Goal: Task Accomplishment & Management: Complete application form

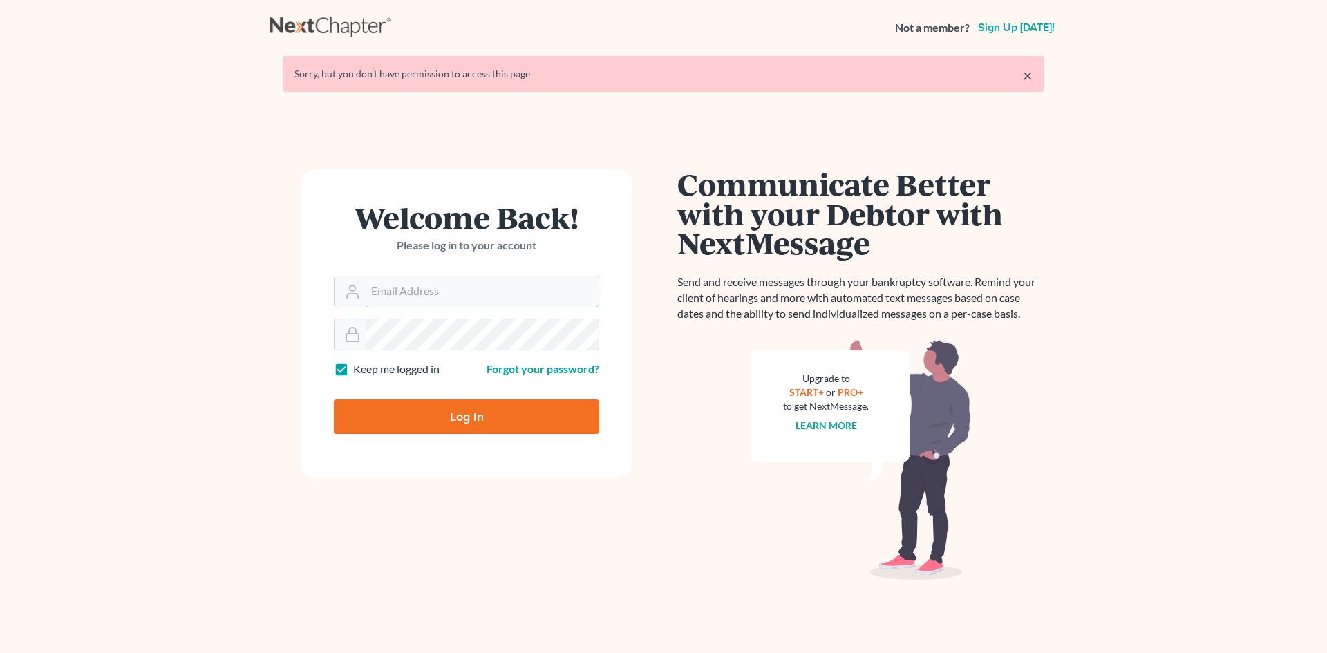
type input "[EMAIL_ADDRESS][DOMAIN_NAME]"
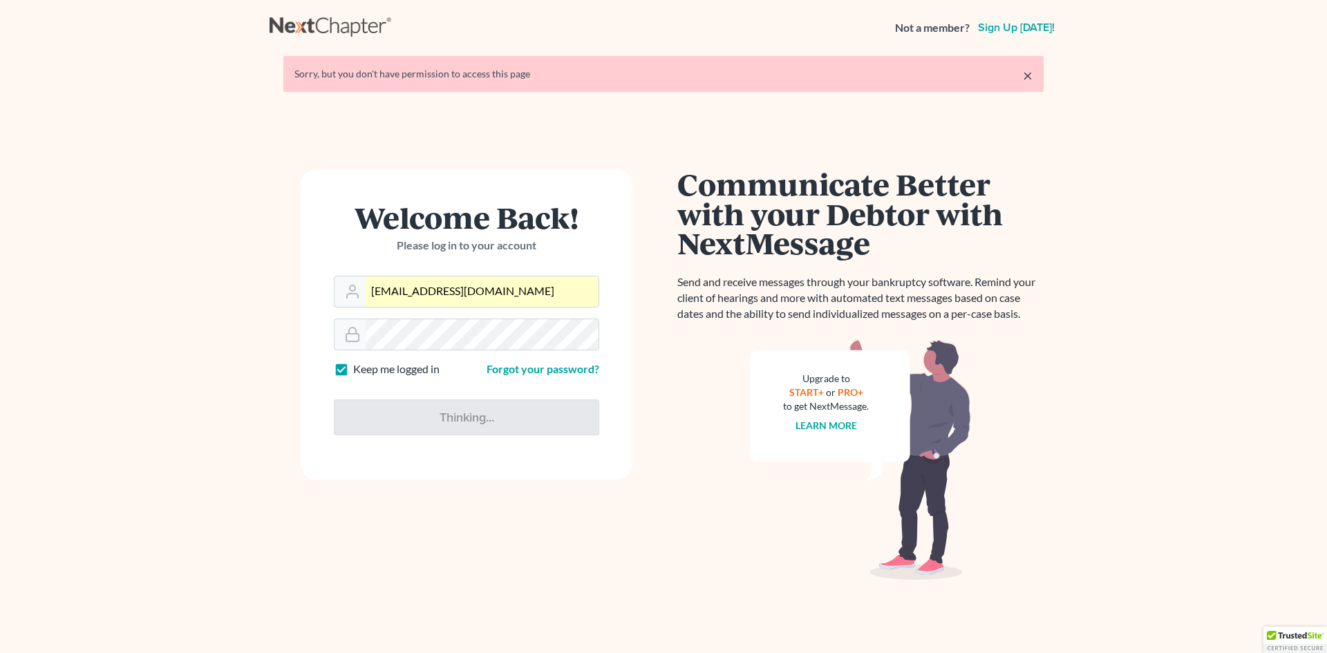
type input "Thinking..."
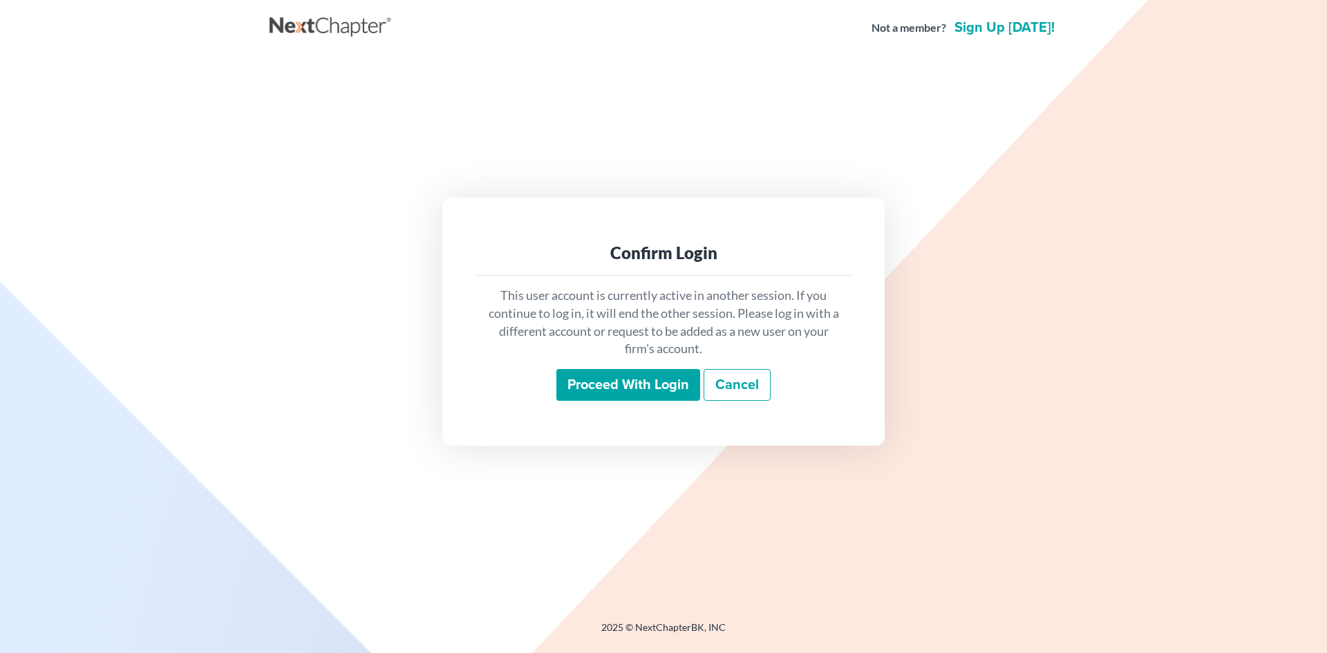
click at [617, 369] on input "Proceed with login" at bounding box center [628, 385] width 144 height 32
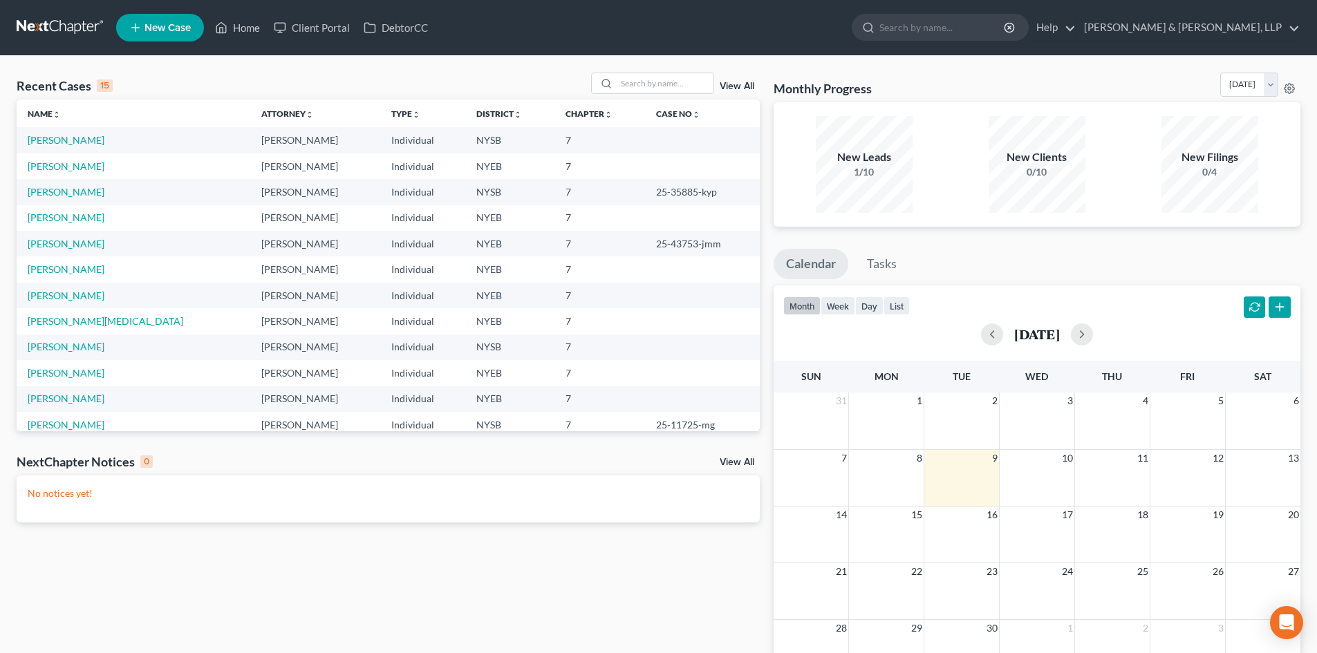
click at [84, 305] on td "[PERSON_NAME]" at bounding box center [134, 296] width 234 height 26
click at [84, 292] on link "[PERSON_NAME]" at bounding box center [66, 296] width 77 height 12
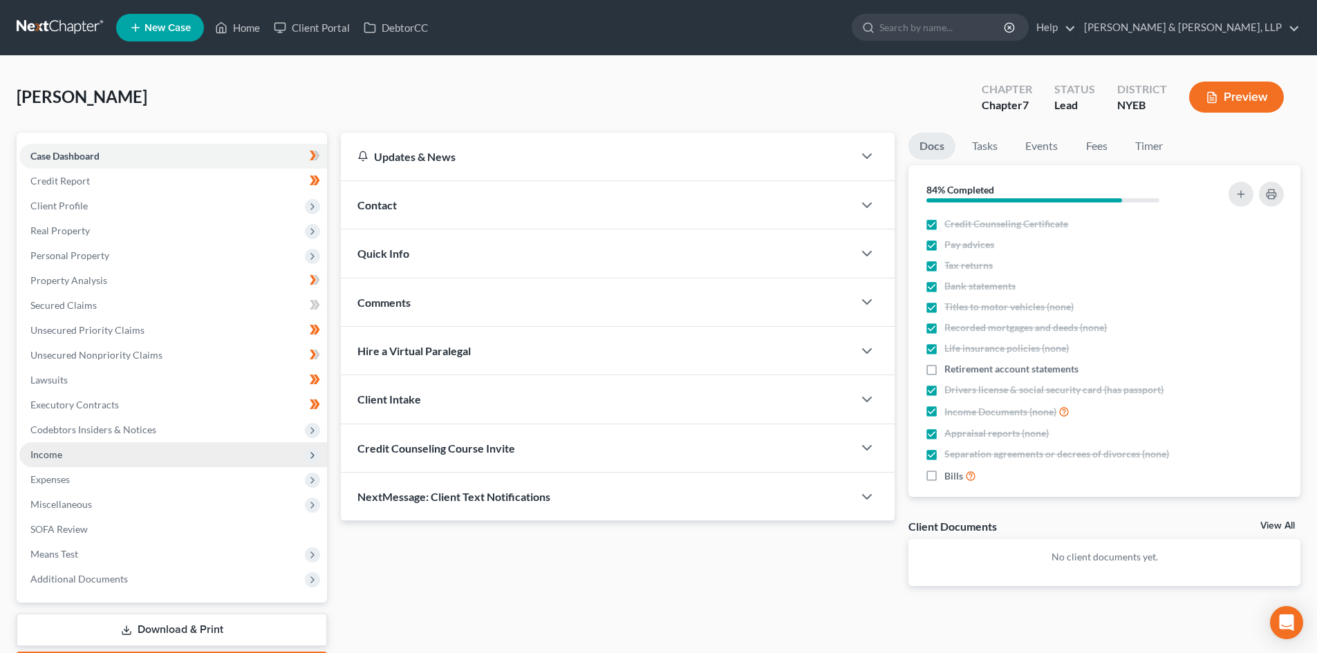
click at [115, 457] on span "Income" at bounding box center [173, 454] width 308 height 25
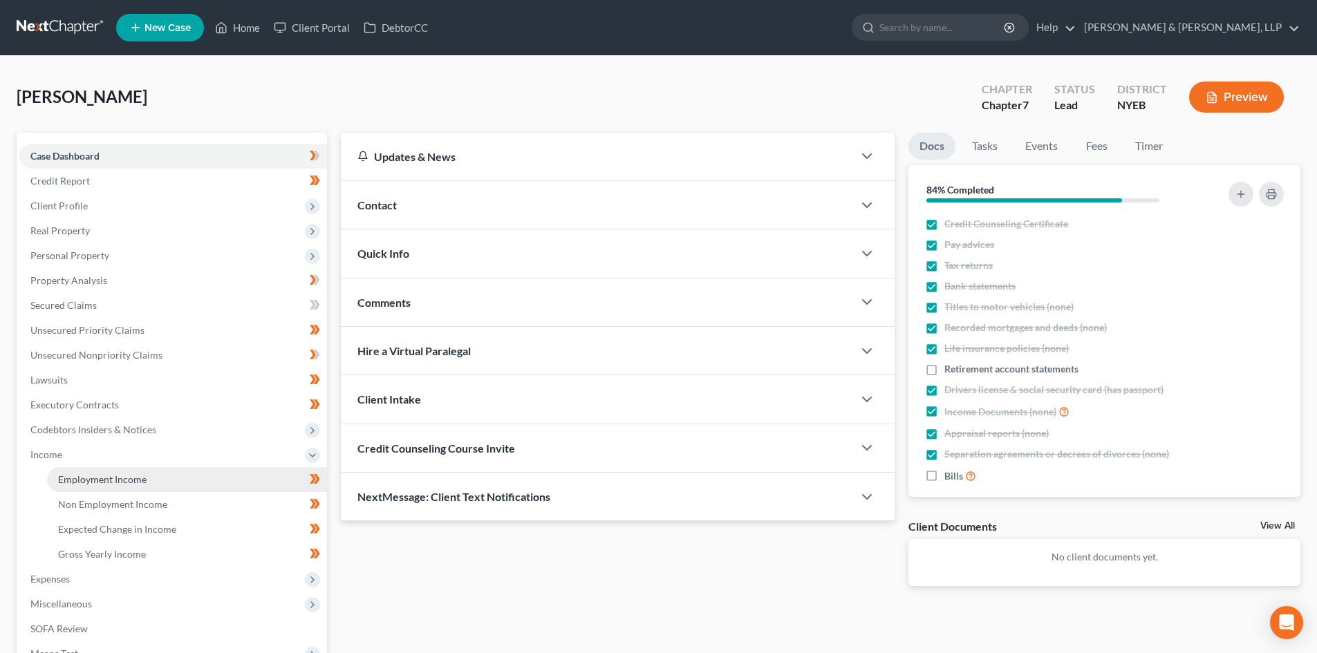
click at [141, 487] on link "Employment Income" at bounding box center [187, 479] width 280 height 25
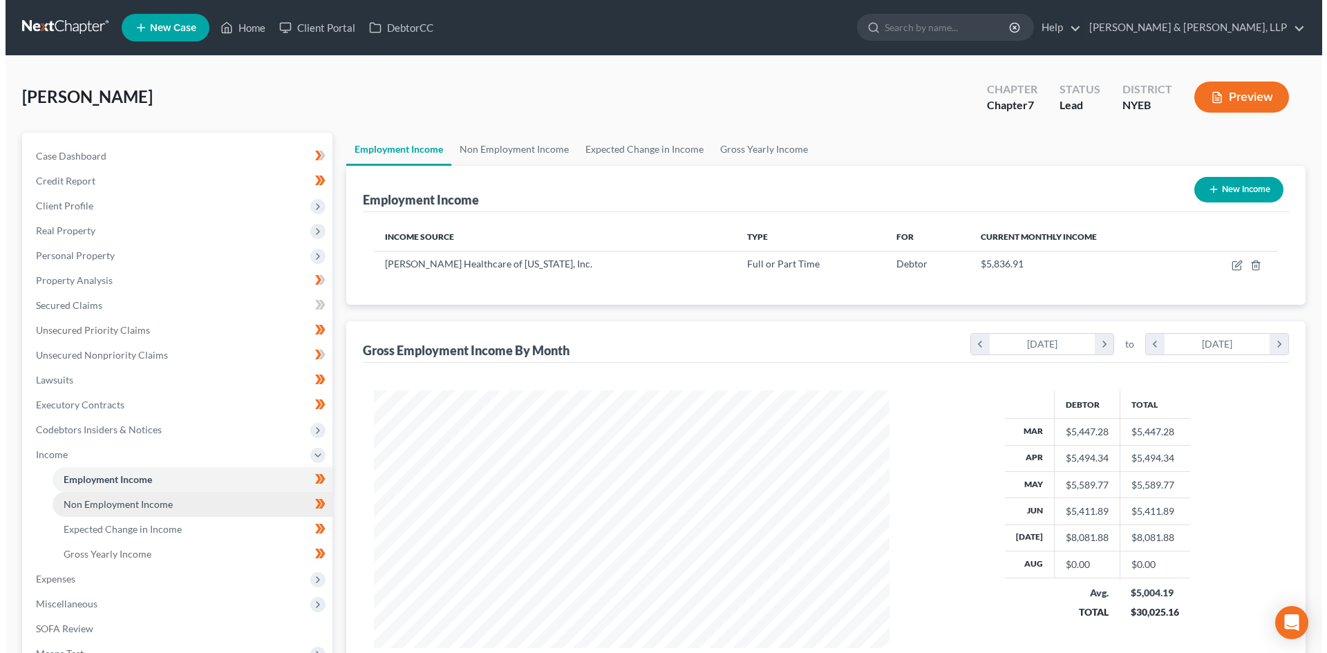
scroll to position [258, 543]
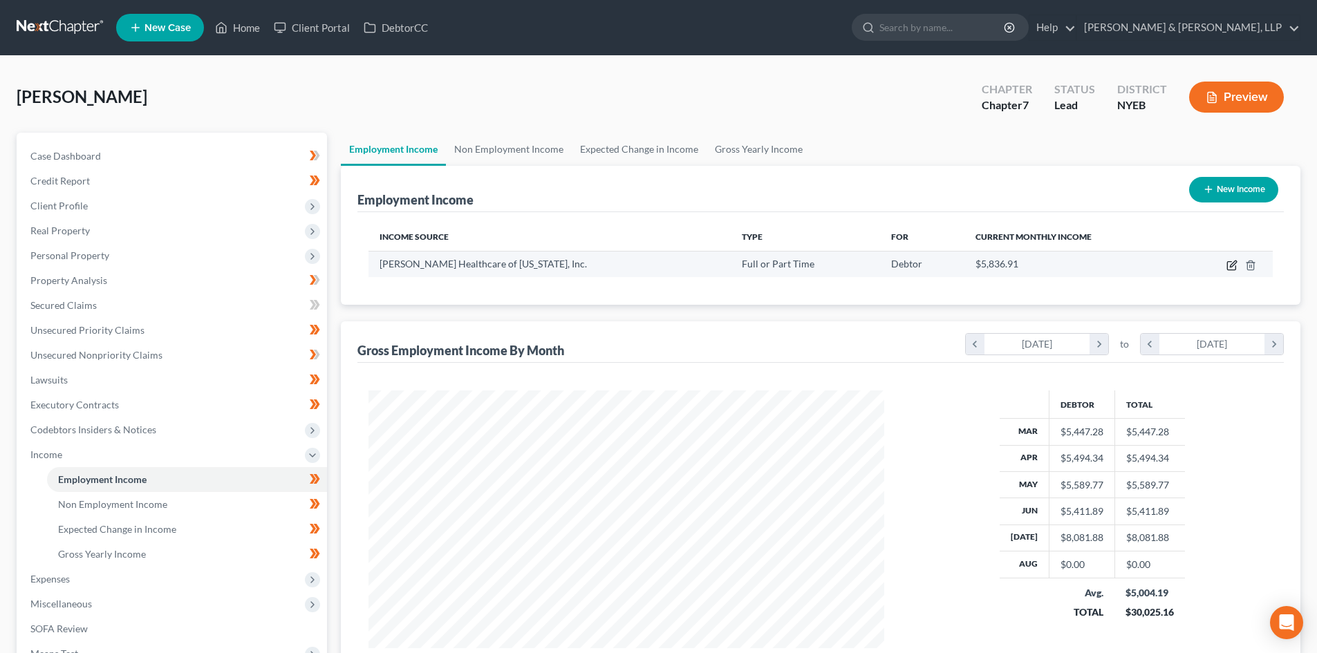
click at [1229, 270] on icon "button" at bounding box center [1231, 265] width 11 height 11
select select "0"
select select "4"
select select "2"
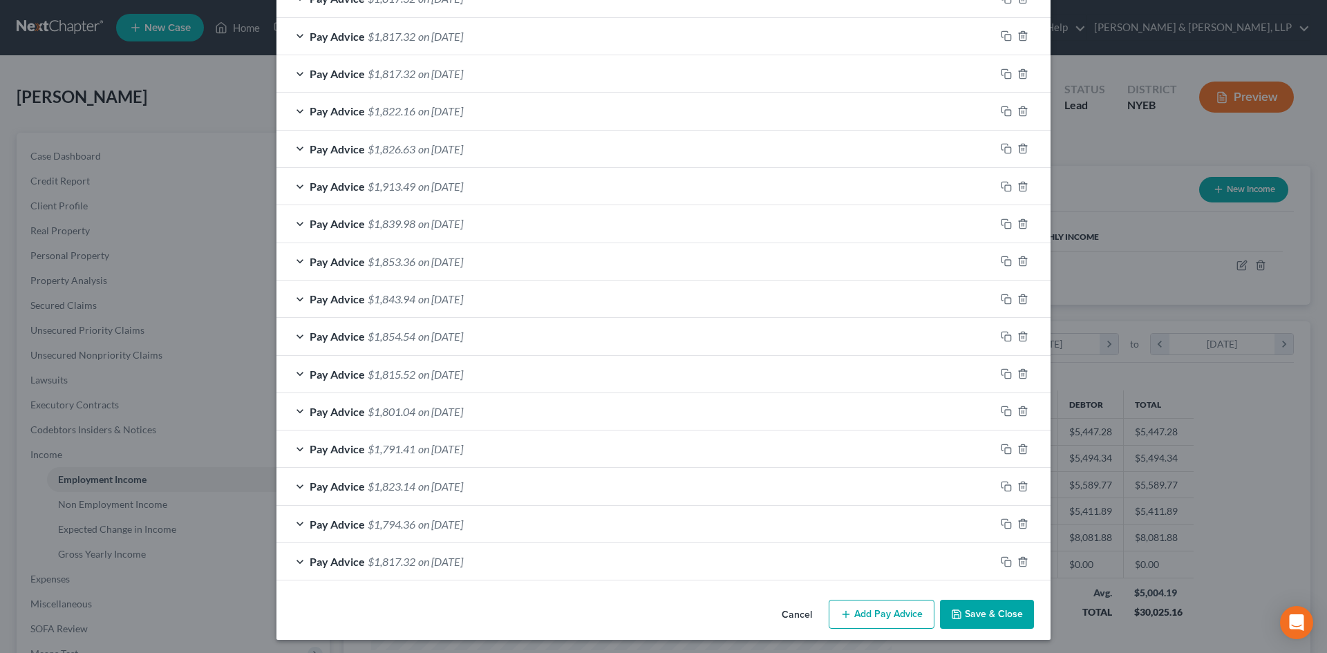
scroll to position [493, 0]
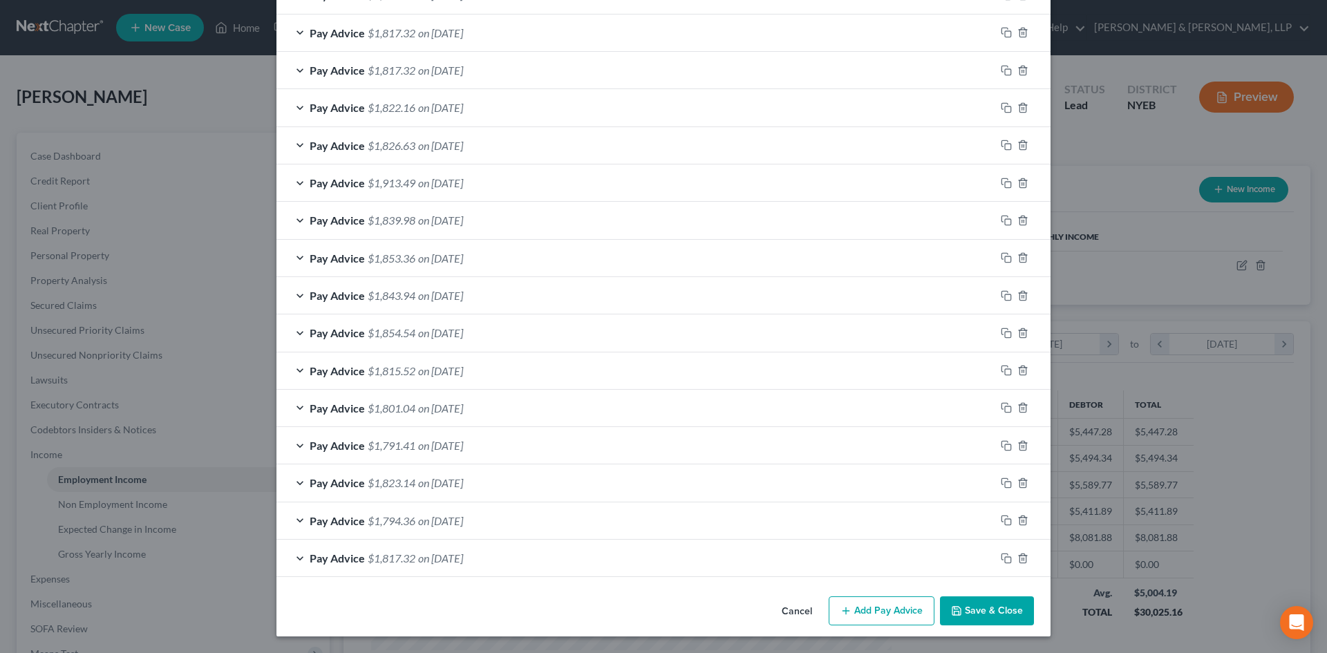
click at [876, 603] on button "Add Pay Advice" at bounding box center [882, 610] width 106 height 29
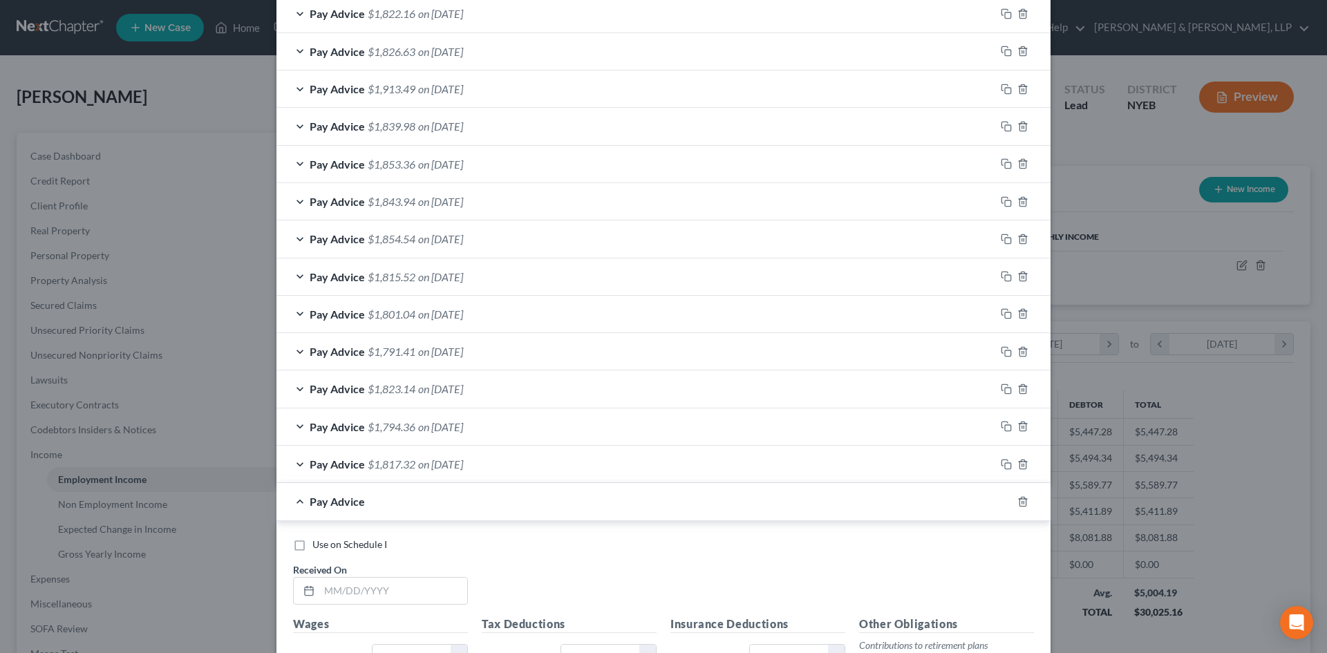
scroll to position [701, 0]
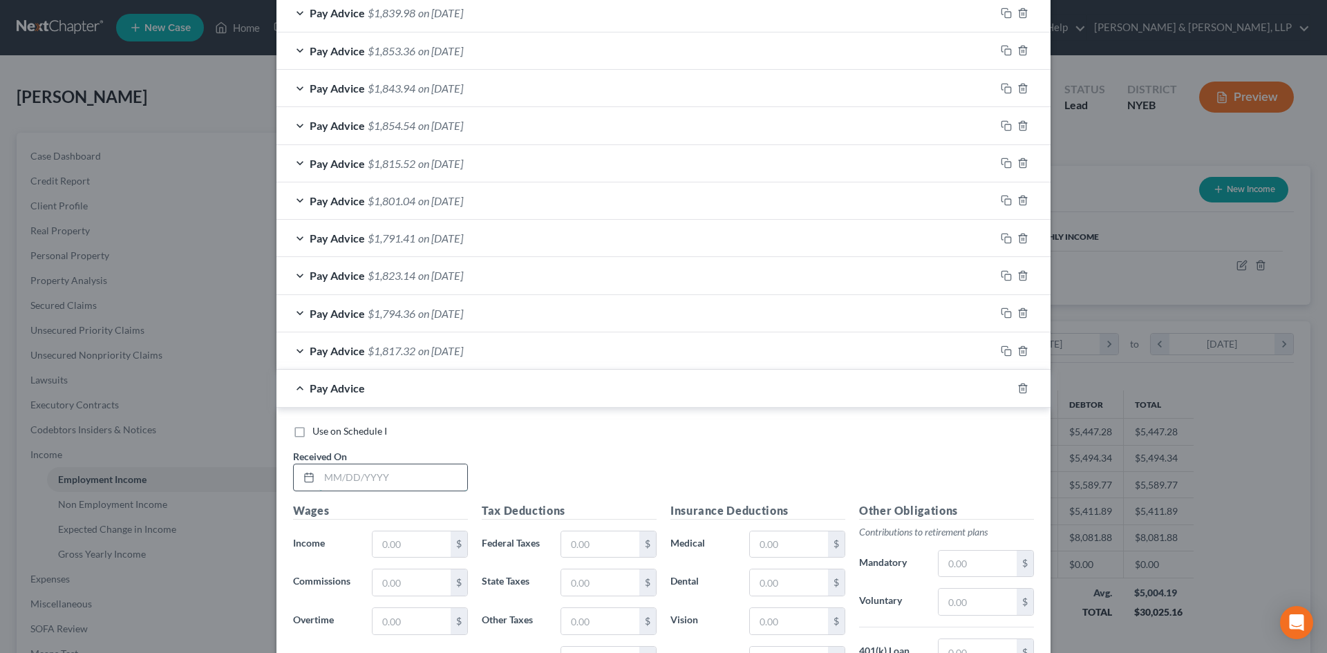
click at [356, 485] on input "text" at bounding box center [393, 477] width 148 height 26
type input "[DATE]"
drag, startPoint x: 408, startPoint y: 557, endPoint x: 332, endPoint y: 502, distance: 94.0
click at [409, 557] on input "text" at bounding box center [412, 545] width 78 height 26
click at [408, 547] on input "text" at bounding box center [412, 545] width 78 height 26
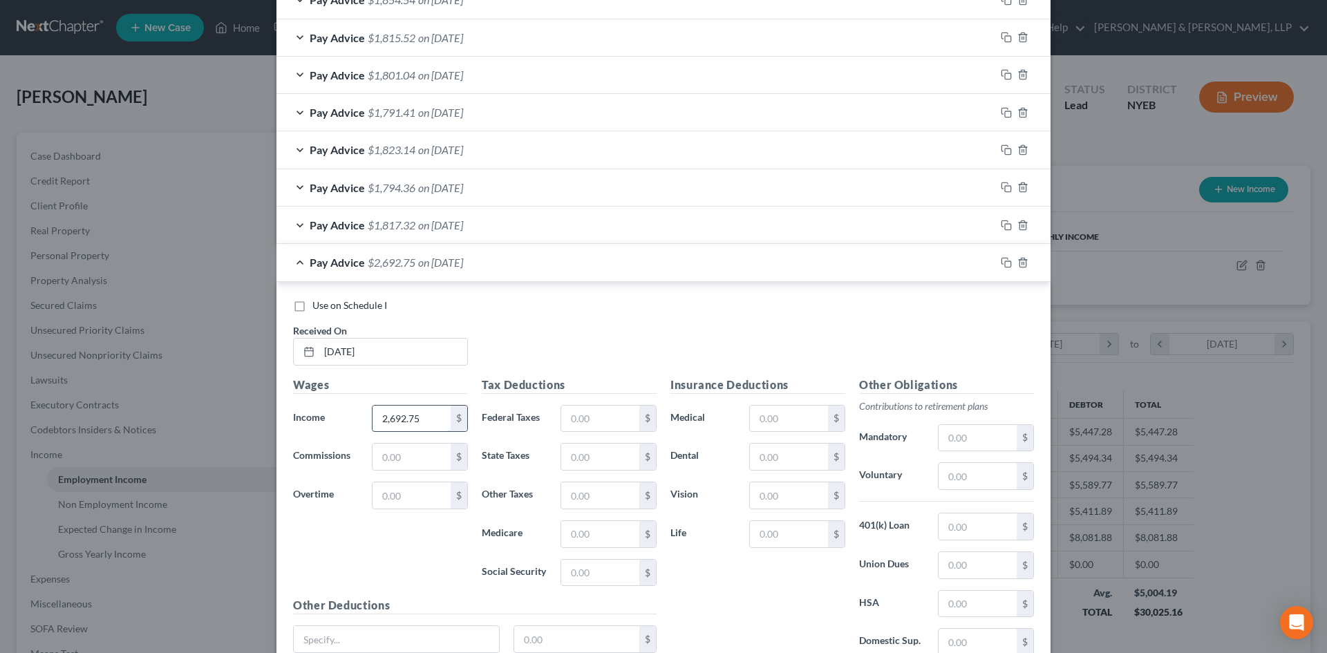
scroll to position [839, 0]
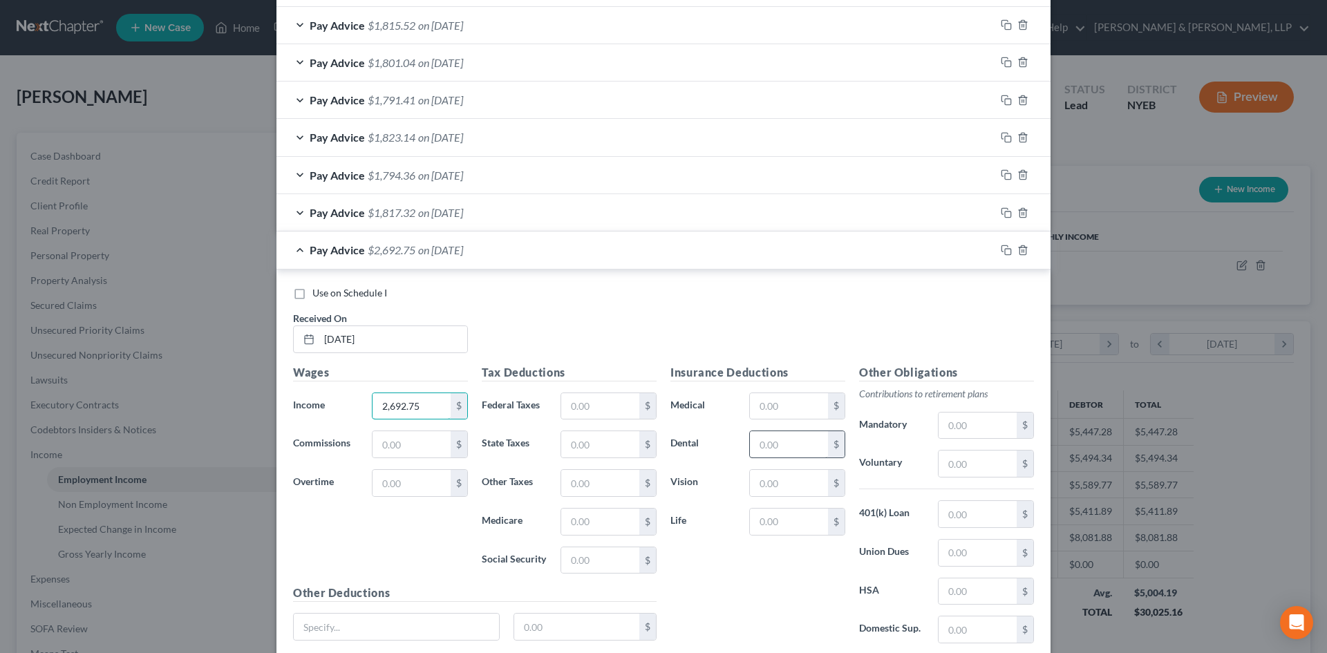
type input "2,692.75"
click at [757, 435] on input "text" at bounding box center [789, 444] width 78 height 26
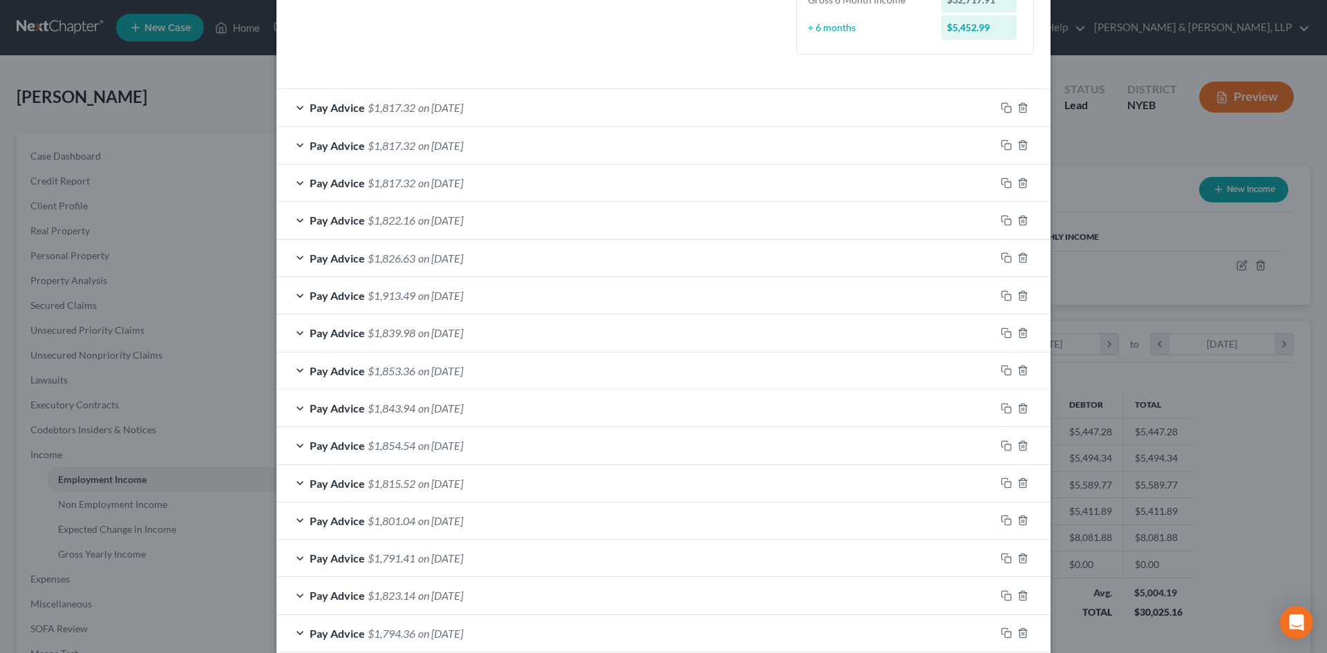
scroll to position [187, 0]
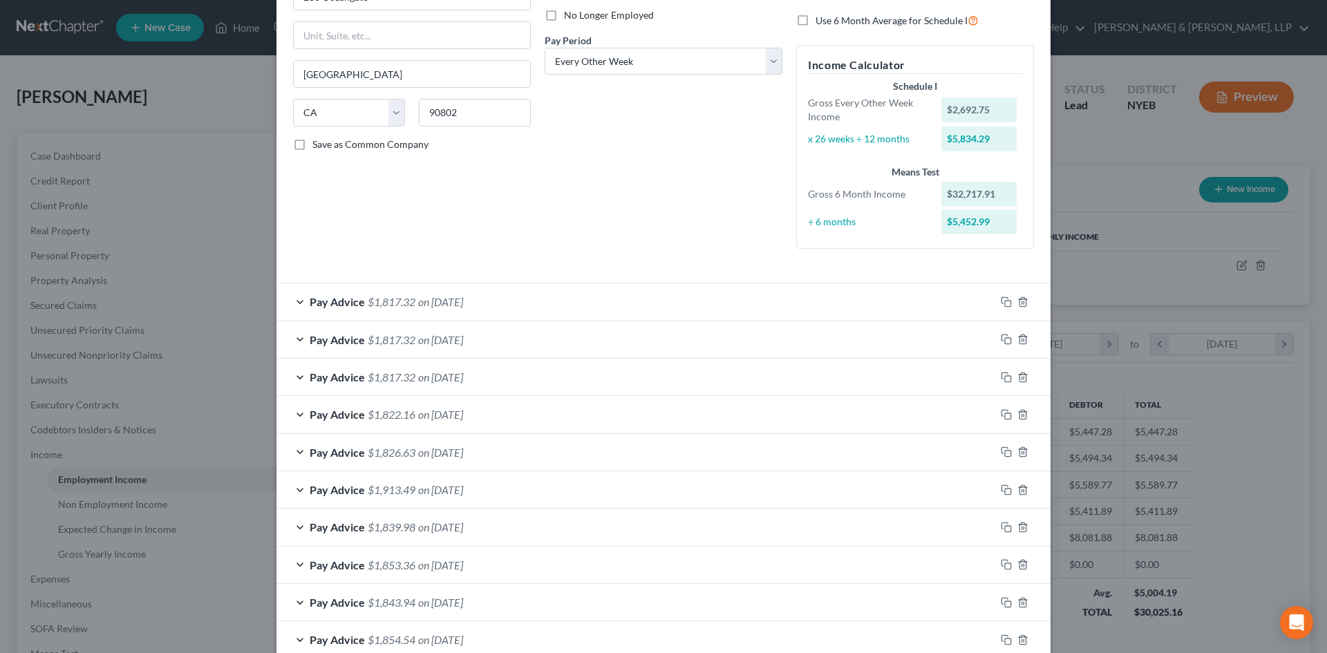
type input "14.00"
click at [509, 298] on div "Pay Advice $1,817.32 on [DATE]" at bounding box center [635, 301] width 719 height 37
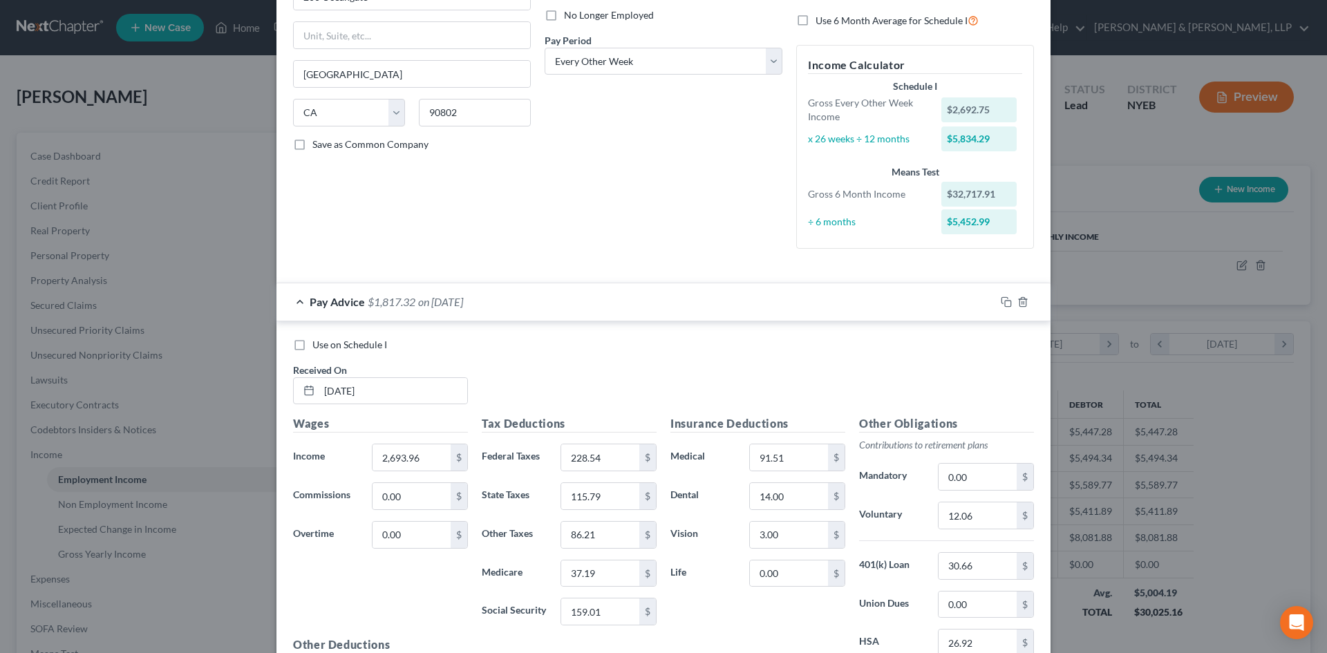
click at [509, 298] on div "Pay Advice $1,817.32 on [DATE]" at bounding box center [635, 301] width 719 height 37
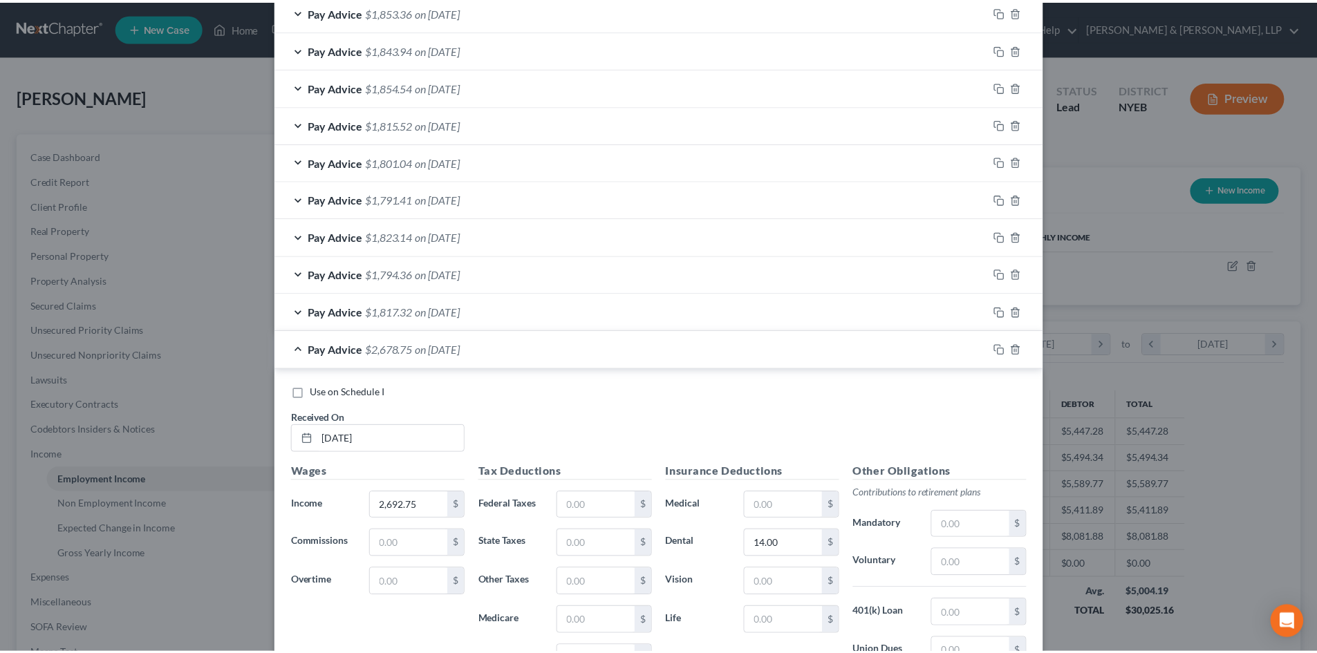
scroll to position [947, 0]
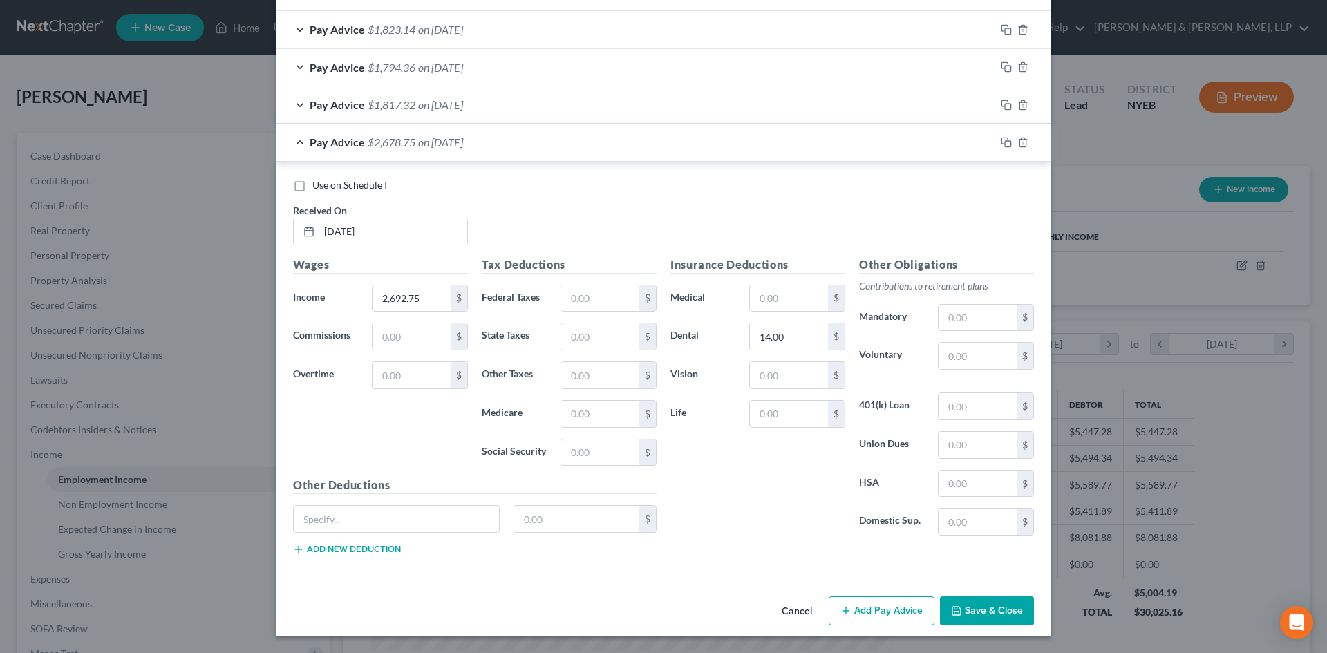
click at [796, 603] on button "Cancel" at bounding box center [797, 612] width 53 height 28
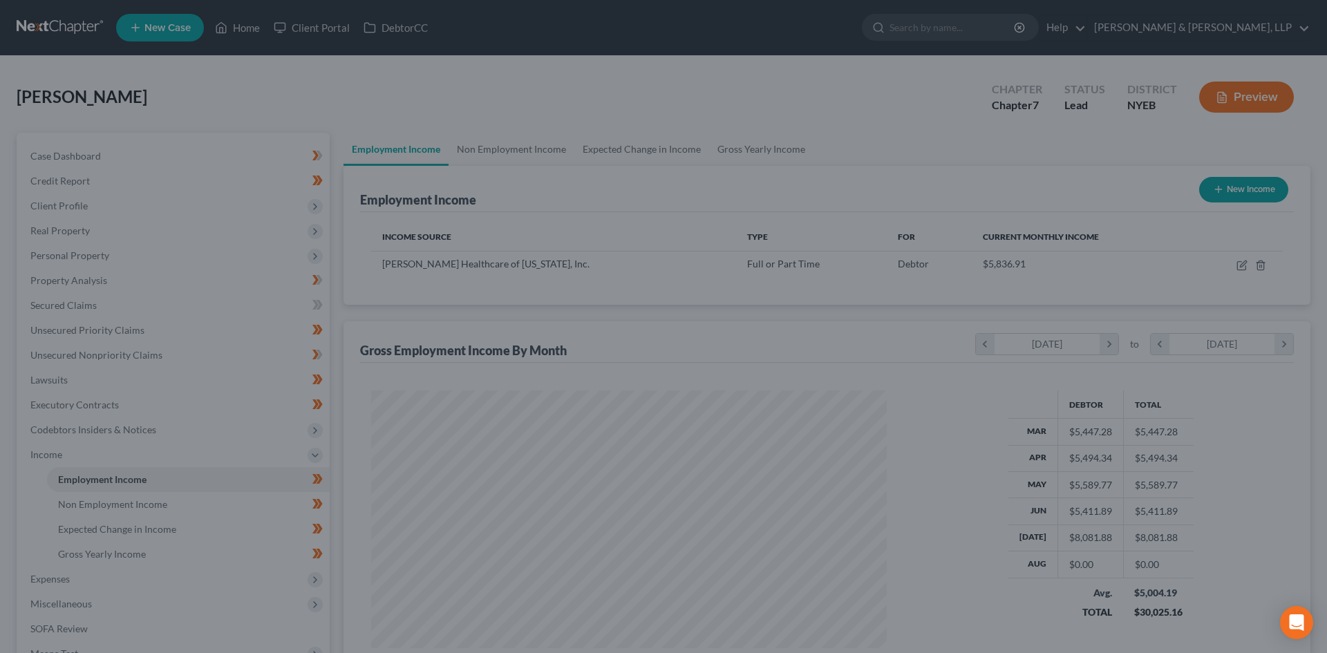
scroll to position [690912, 690627]
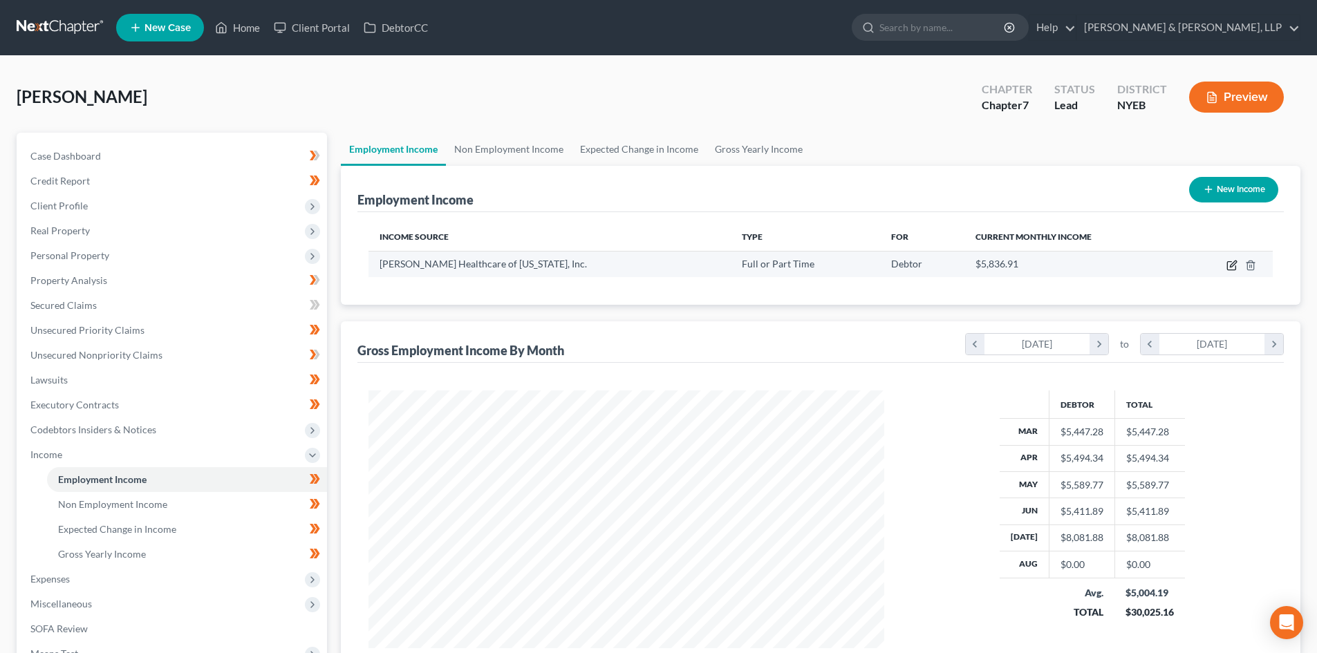
click at [1232, 263] on icon "button" at bounding box center [1233, 264] width 6 height 6
select select "0"
select select "4"
select select "2"
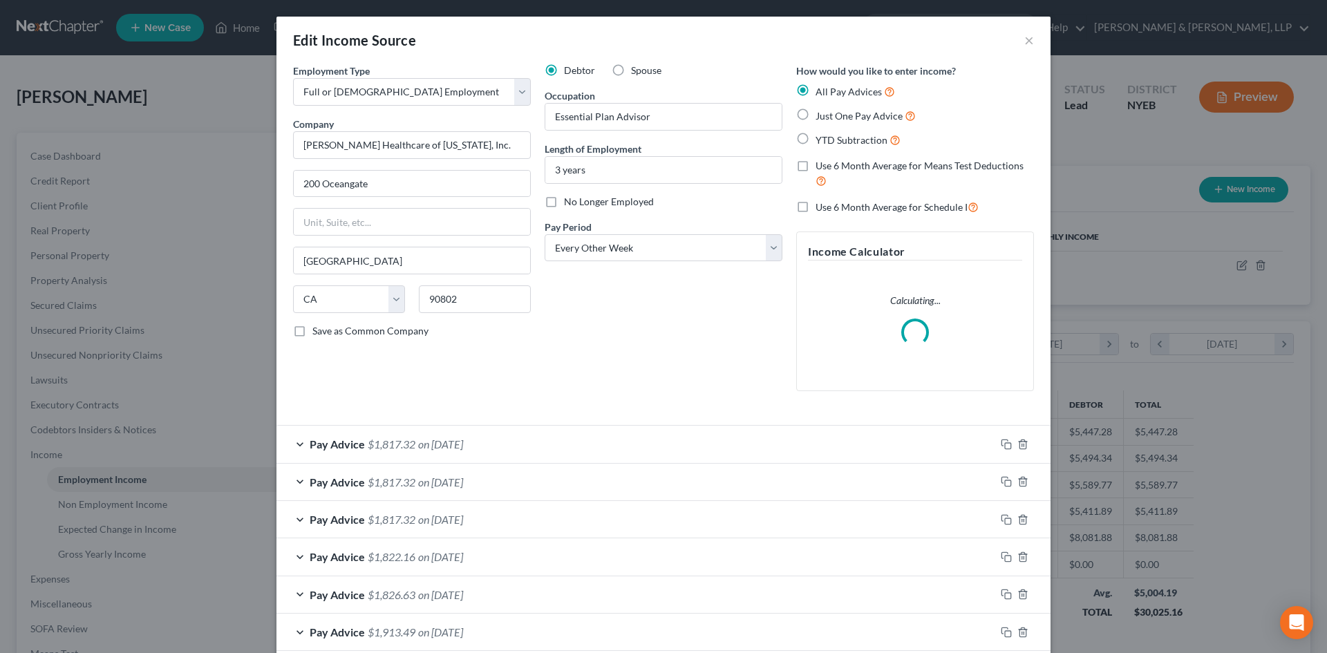
scroll to position [260, 548]
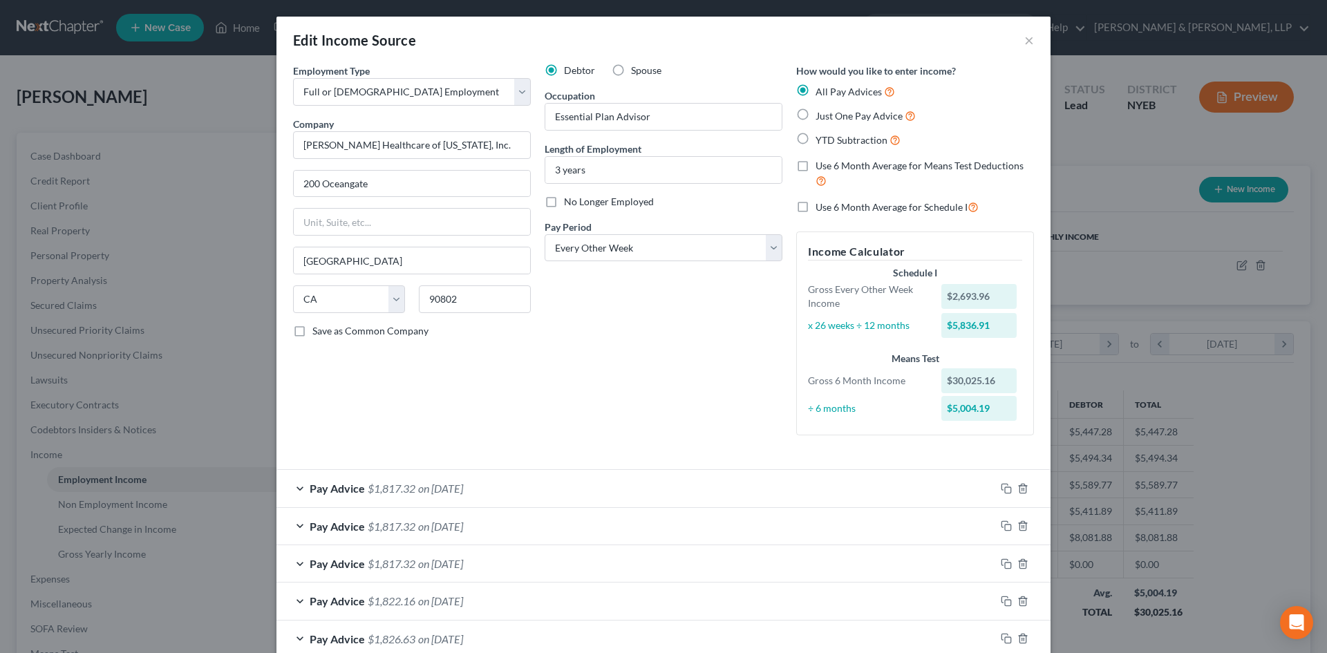
click at [589, 491] on div "Pay Advice $1,817.32 on [DATE]" at bounding box center [635, 488] width 719 height 37
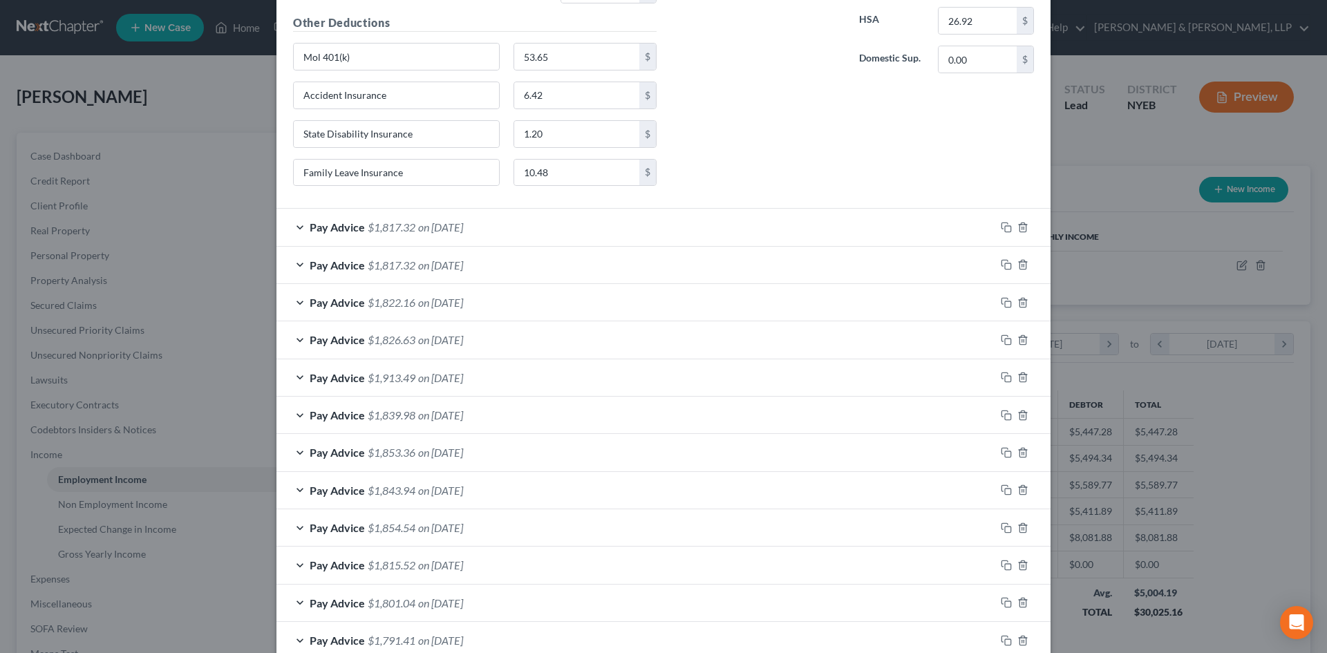
scroll to position [1004, 0]
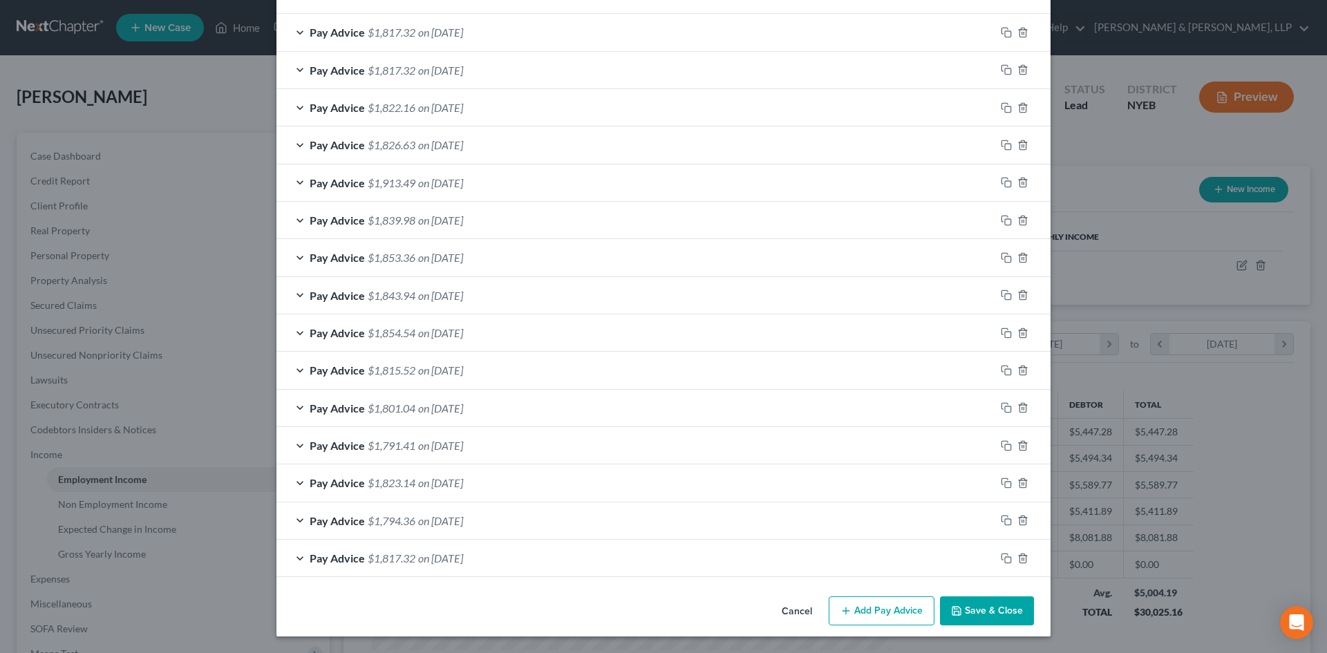
click at [1139, 44] on div "Edit Income Source × Employment Type * Select Full or [DEMOGRAPHIC_DATA] Employ…" at bounding box center [663, 326] width 1327 height 653
click at [793, 608] on button "Cancel" at bounding box center [797, 612] width 53 height 28
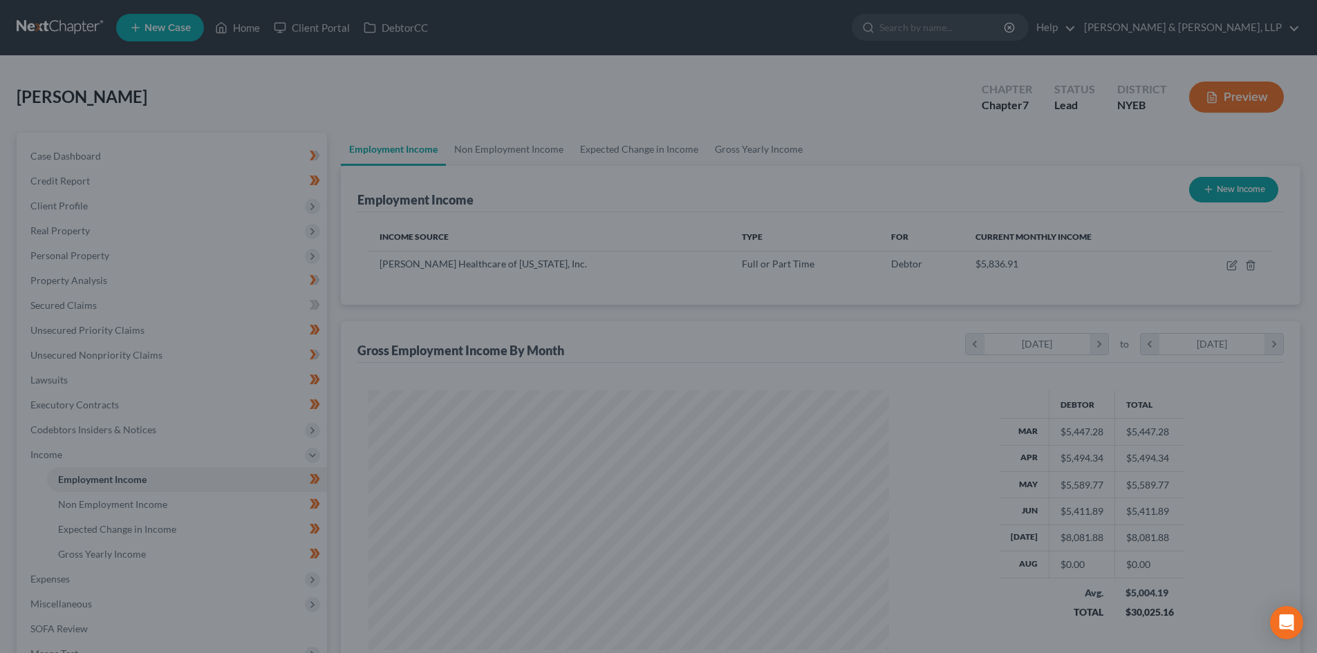
scroll to position [690912, 690627]
